Goal: Task Accomplishment & Management: Use online tool/utility

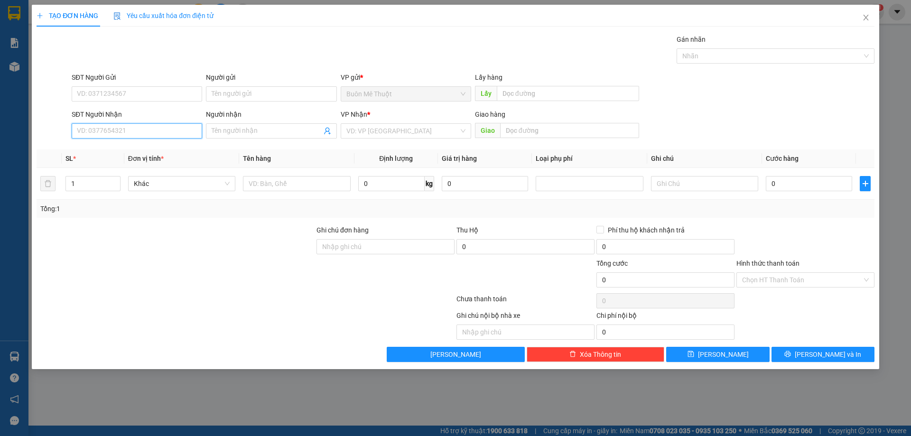
click at [176, 127] on input "SĐT Người Nhận" at bounding box center [137, 130] width 130 height 15
drag, startPoint x: 871, startPoint y: 17, endPoint x: 860, endPoint y: 15, distance: 11.2
click at [870, 17] on span "Close" at bounding box center [865, 18] width 27 height 27
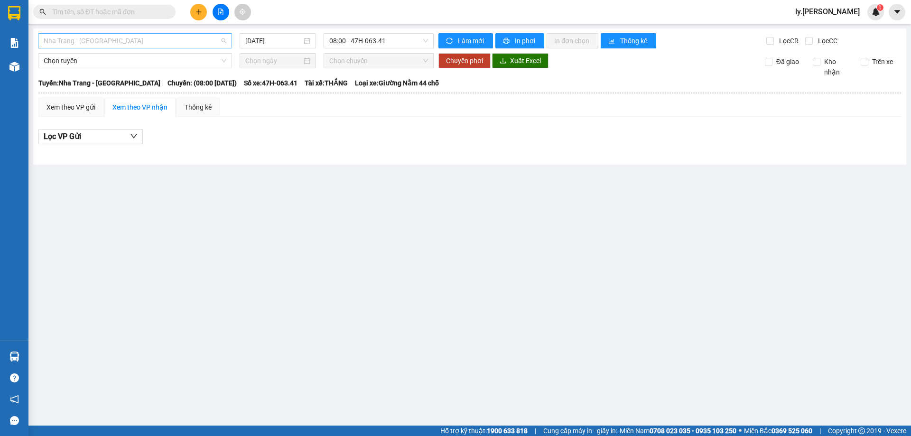
click at [152, 44] on span "Nha Trang - Buôn Ma Thuột" at bounding box center [135, 41] width 183 height 14
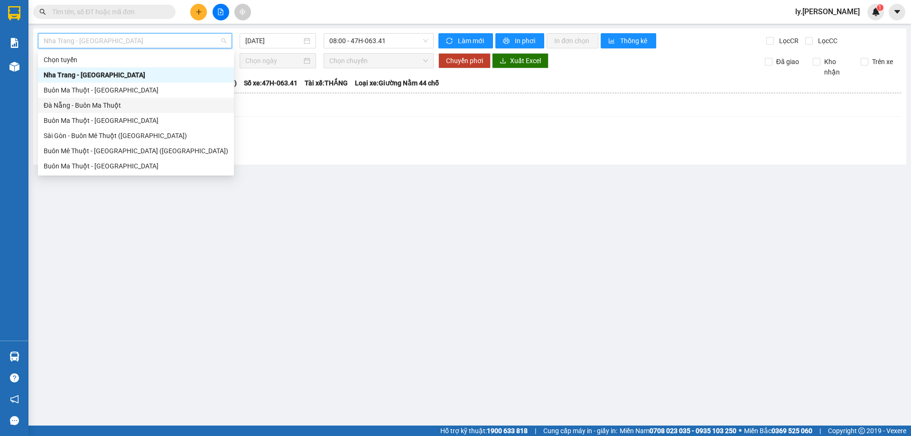
click at [107, 103] on div "Đà Nẵng - Buôn Ma Thuột" at bounding box center [136, 105] width 184 height 10
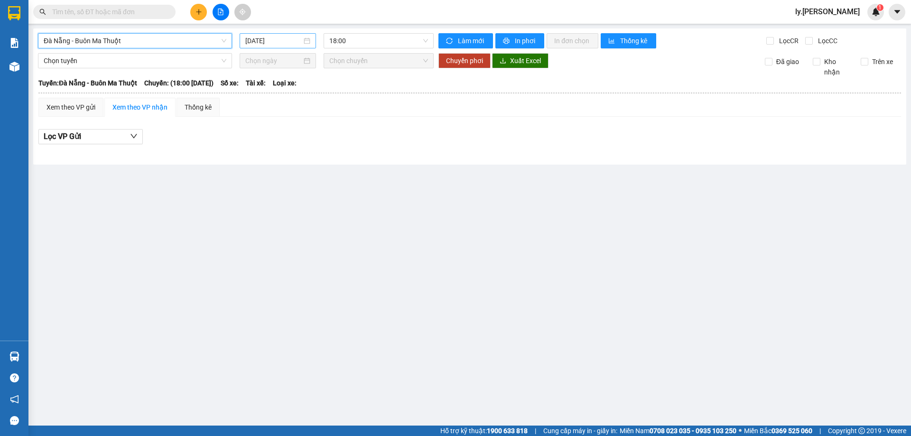
click at [245, 43] on input "[DATE]" at bounding box center [273, 41] width 56 height 10
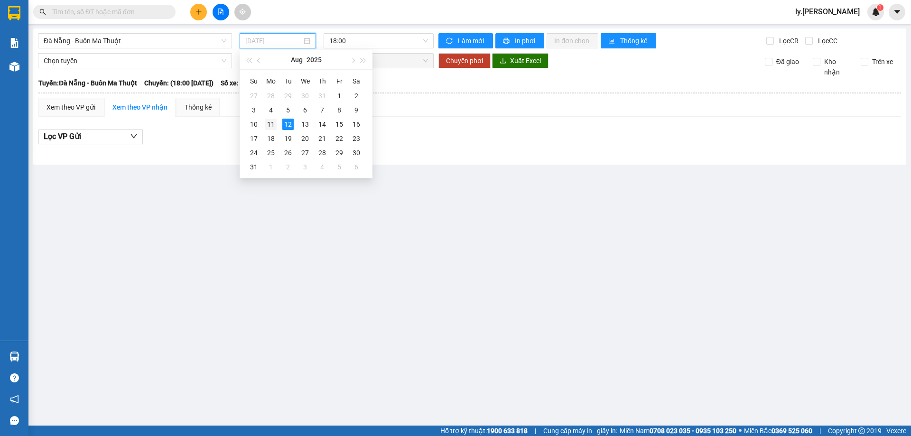
click at [275, 121] on div "11" at bounding box center [270, 124] width 11 height 11
type input "[DATE]"
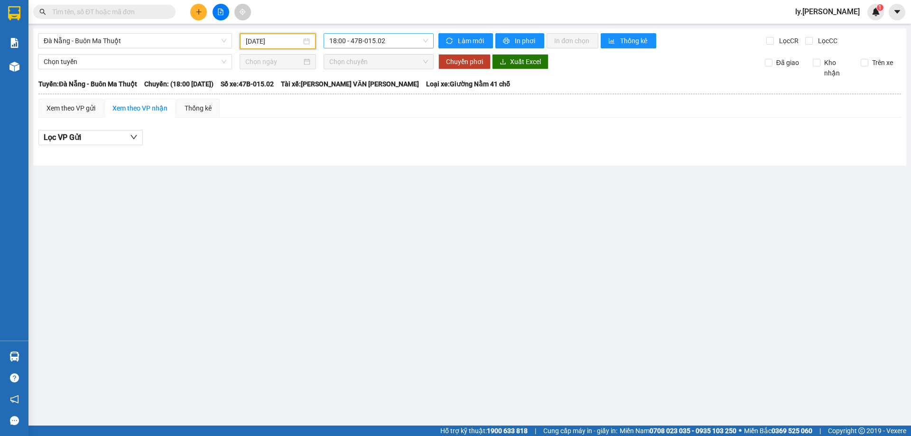
click at [381, 44] on span "18:00 - 47B-015.02" at bounding box center [378, 41] width 99 height 14
click at [379, 93] on div "18:31 - 47B-012.49" at bounding box center [366, 90] width 74 height 10
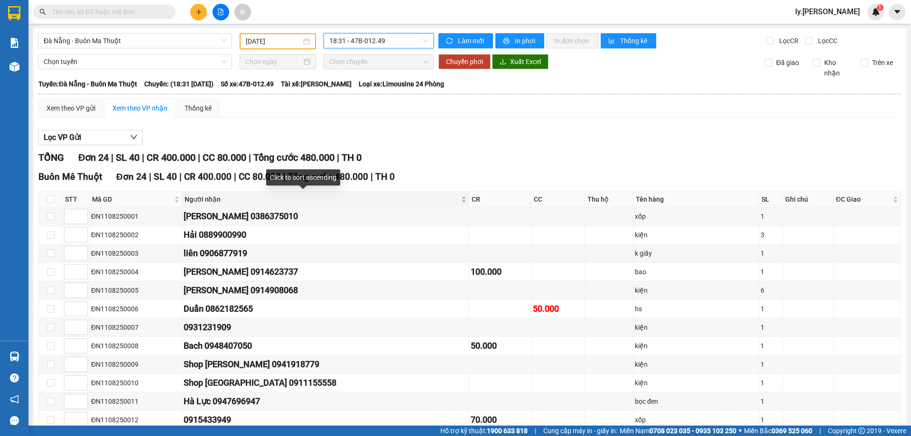
click at [412, 196] on div "Người nhận" at bounding box center [325, 199] width 282 height 10
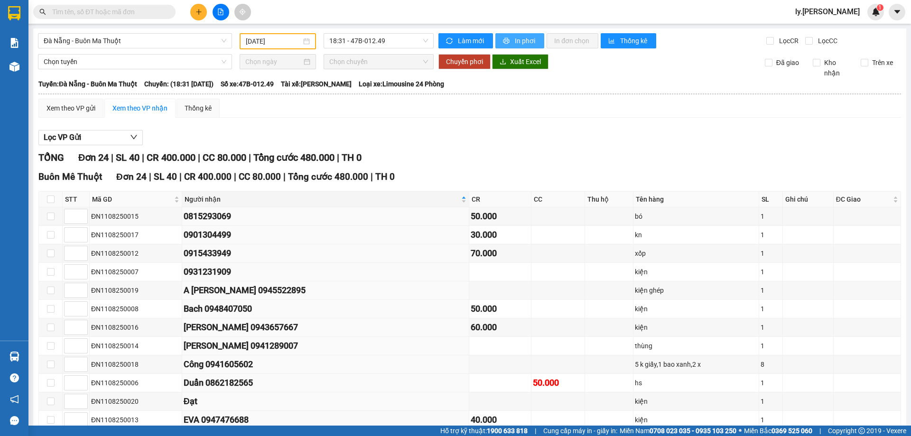
click at [515, 37] on span "In phơi" at bounding box center [526, 41] width 22 height 10
click at [152, 39] on span "Đà Nẵng - Buôn Ma Thuột" at bounding box center [135, 41] width 183 height 14
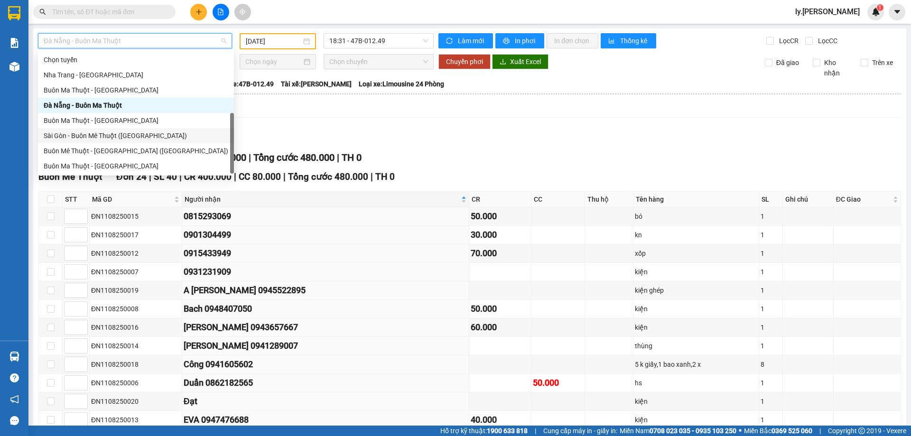
scroll to position [15, 0]
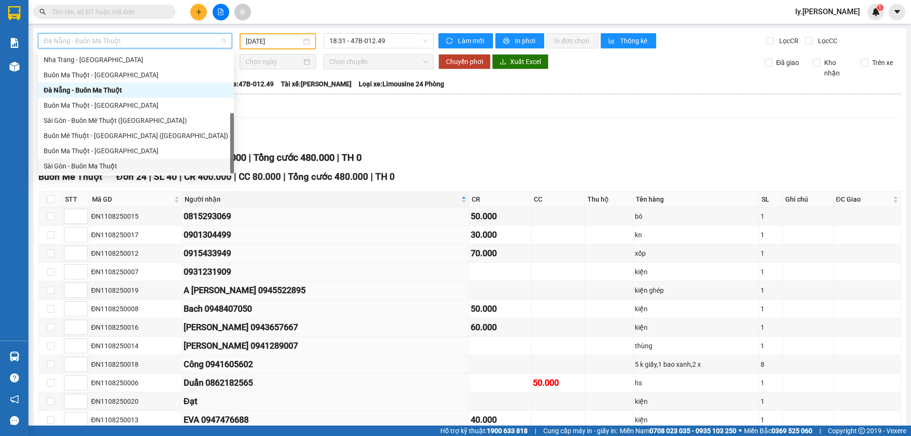
click at [102, 162] on div "Sài Gòn - Buôn Ma Thuột" at bounding box center [136, 166] width 184 height 10
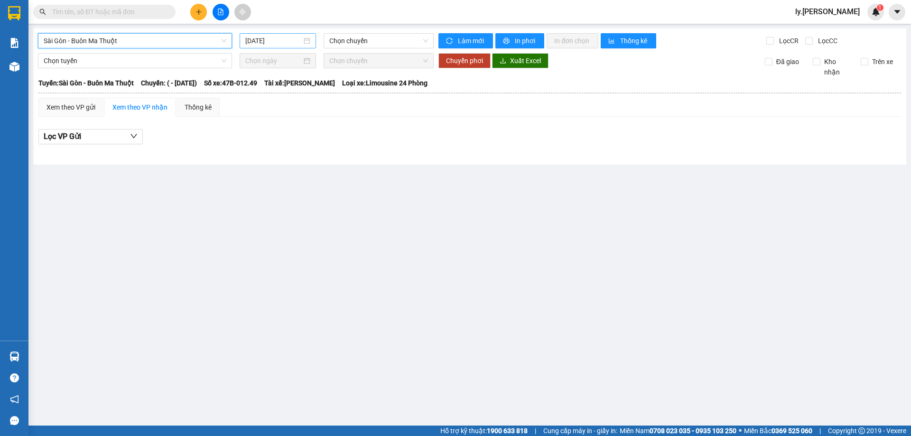
click at [259, 41] on input "12/08/2025" at bounding box center [273, 41] width 56 height 10
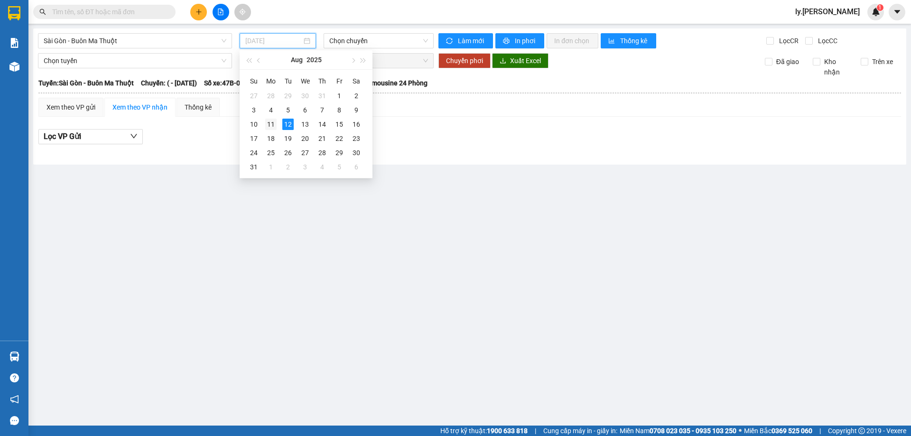
click at [268, 119] on div "11" at bounding box center [270, 124] width 11 height 11
type input "11/08/2025"
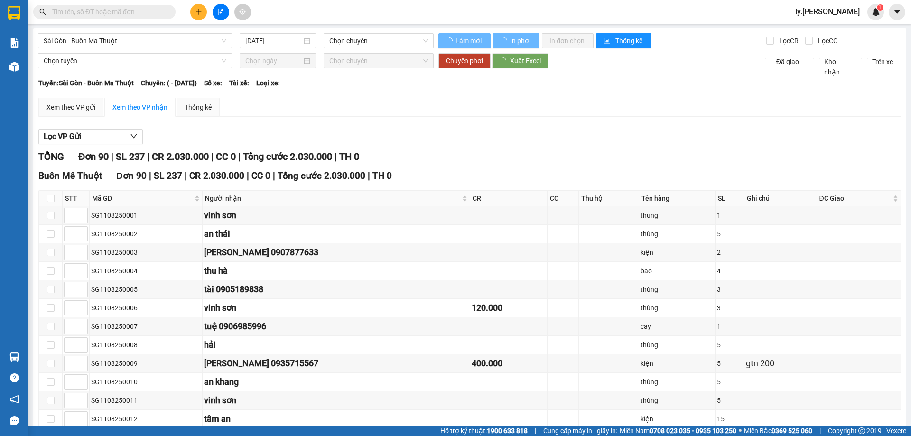
type input "[DATE]"
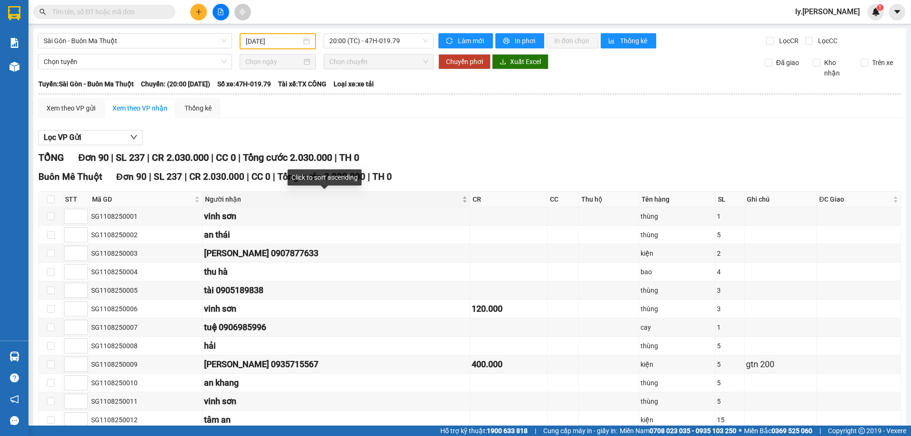
click at [438, 196] on div "Người nhận" at bounding box center [336, 199] width 262 height 10
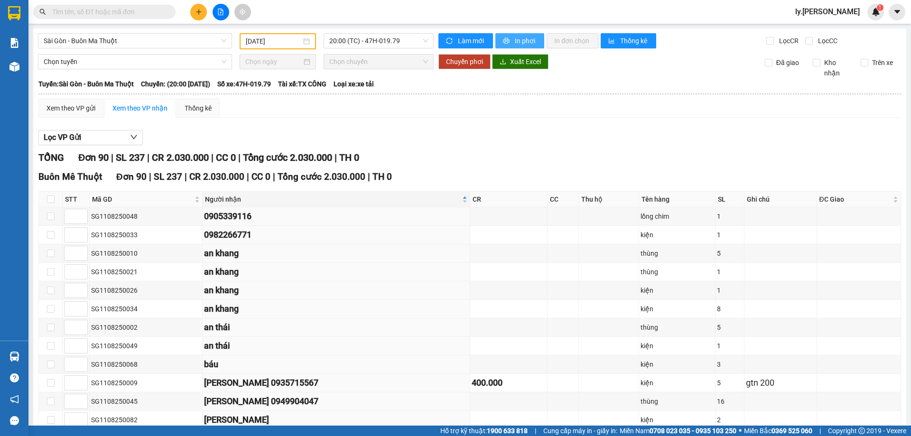
click at [515, 45] on span "In phơi" at bounding box center [526, 41] width 22 height 10
click at [131, 10] on input "text" at bounding box center [108, 12] width 112 height 10
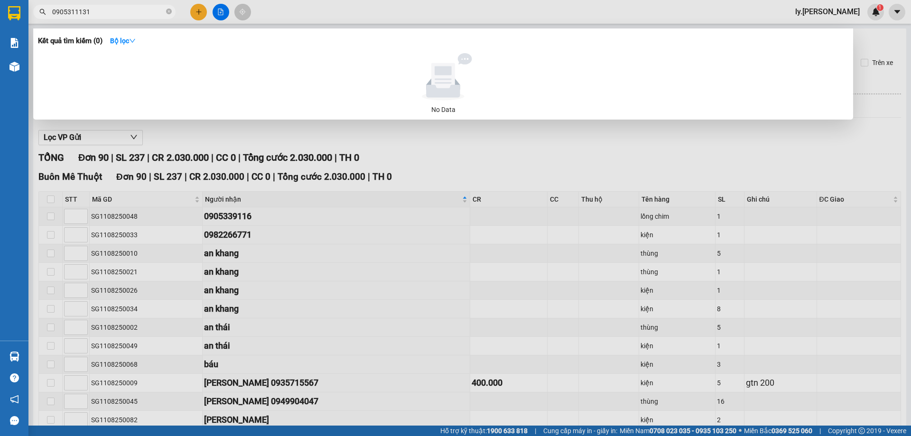
click at [129, 15] on input "0905311131" at bounding box center [108, 12] width 112 height 10
click at [122, 12] on input "0905311131" at bounding box center [108, 12] width 112 height 10
click at [322, 6] on div at bounding box center [455, 218] width 911 height 436
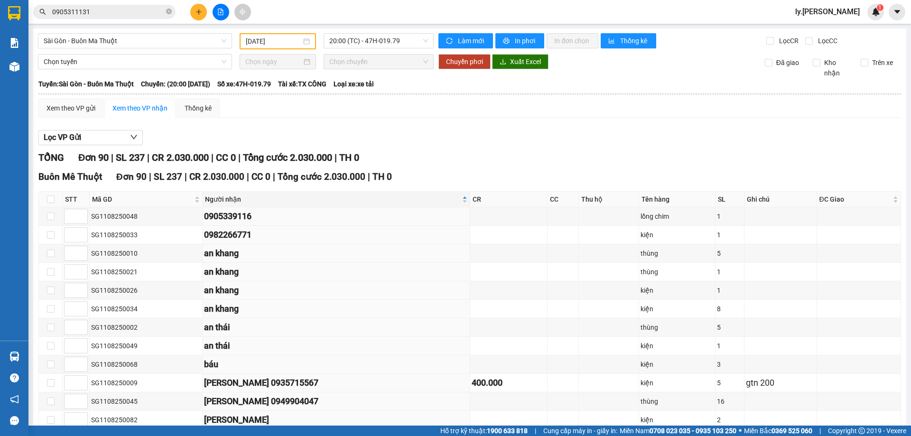
click at [123, 10] on input "0905311131" at bounding box center [108, 12] width 112 height 10
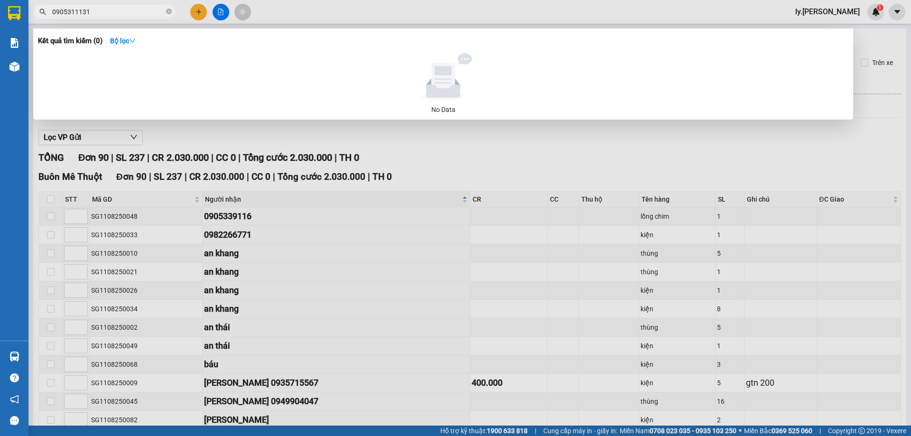
click at [123, 10] on input "0905311131" at bounding box center [108, 12] width 112 height 10
click at [129, 10] on input "09148526006" at bounding box center [108, 12] width 112 height 10
type input "09148526006"
click at [332, 10] on div at bounding box center [455, 218] width 911 height 436
